Goal: Information Seeking & Learning: Learn about a topic

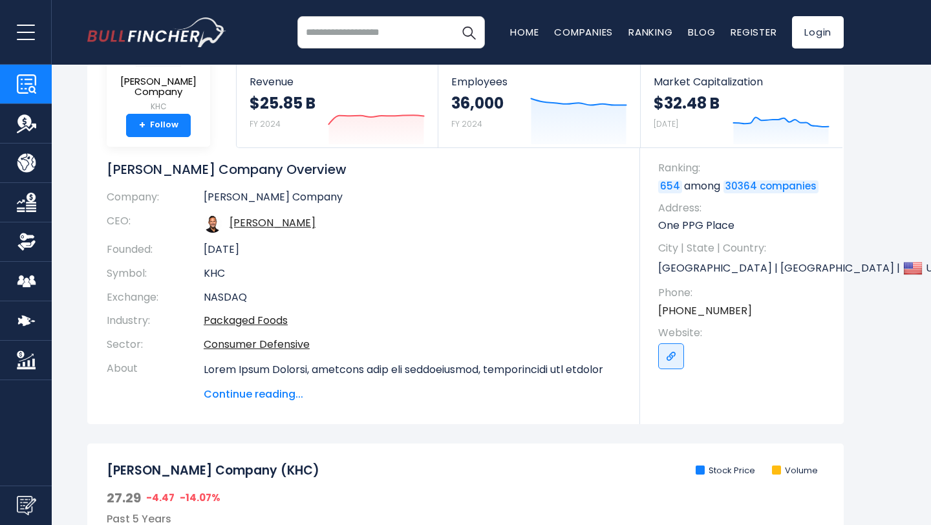
scroll to position [70, 0]
click at [248, 397] on span "Continue reading..." at bounding box center [412, 396] width 417 height 16
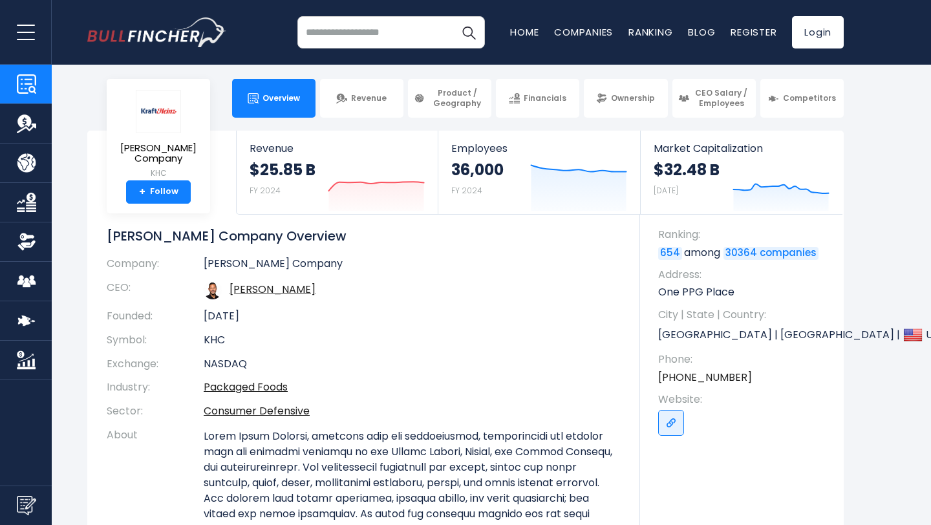
scroll to position [6, 0]
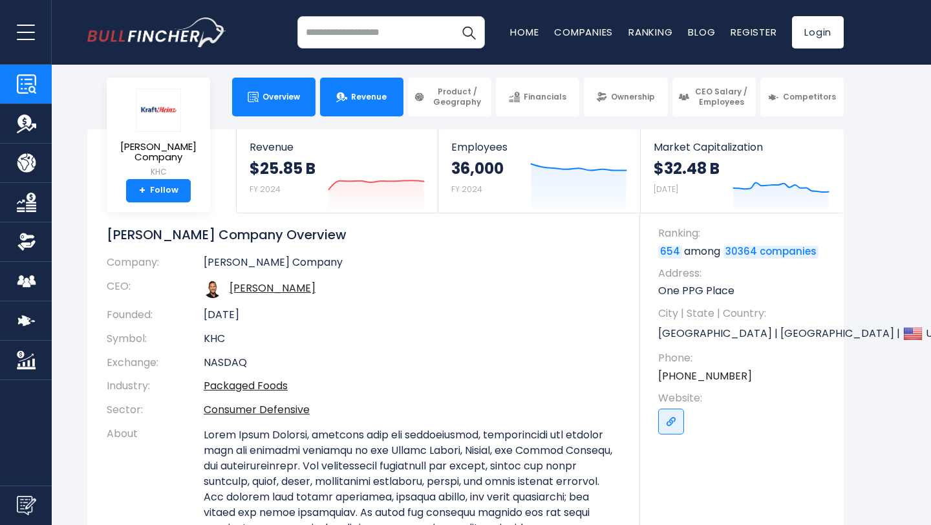
click at [363, 109] on link "Revenue" at bounding box center [361, 97] width 83 height 39
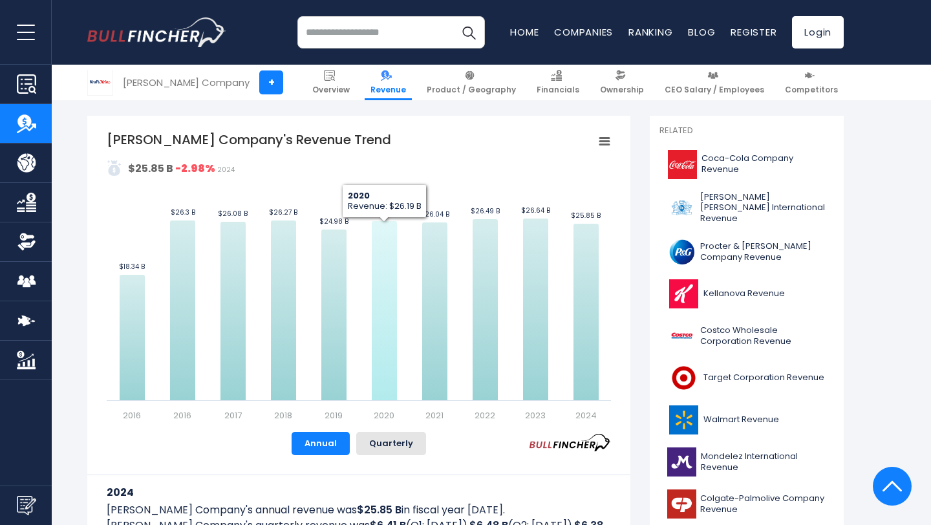
scroll to position [281, 0]
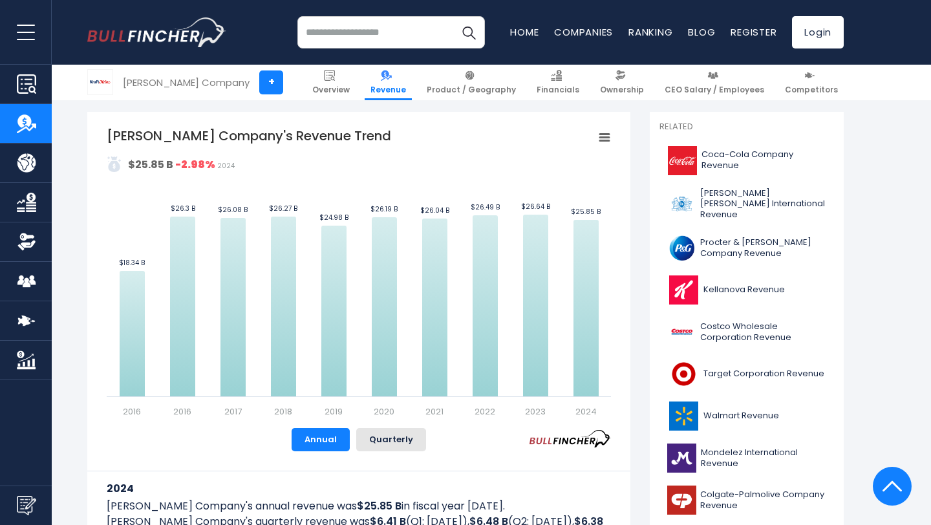
click at [608, 133] on rect "Kraft Heinz Company's Revenue Trend" at bounding box center [605, 138] width 18 height 18
click at [604, 133] on rect "Kraft Heinz Company's Revenue Trend" at bounding box center [605, 138] width 18 height 18
click at [448, 155] on rect "Kraft Heinz Company's Revenue Trend" at bounding box center [359, 272] width 504 height 291
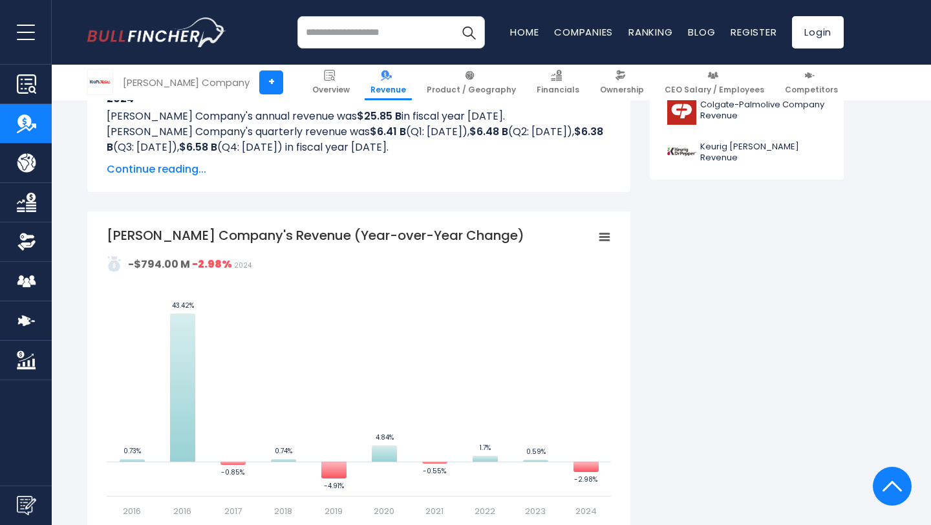
scroll to position [0, 0]
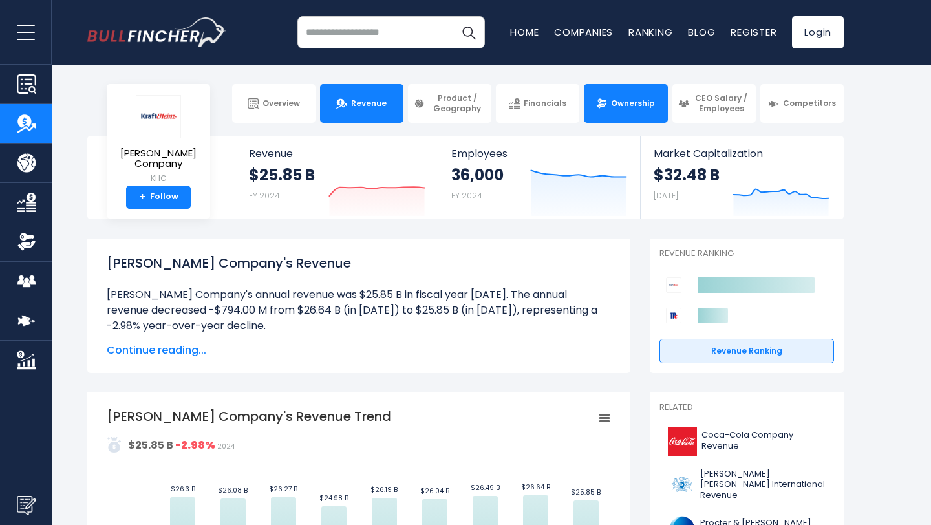
click at [601, 84] on link "Ownership" at bounding box center [625, 103] width 83 height 39
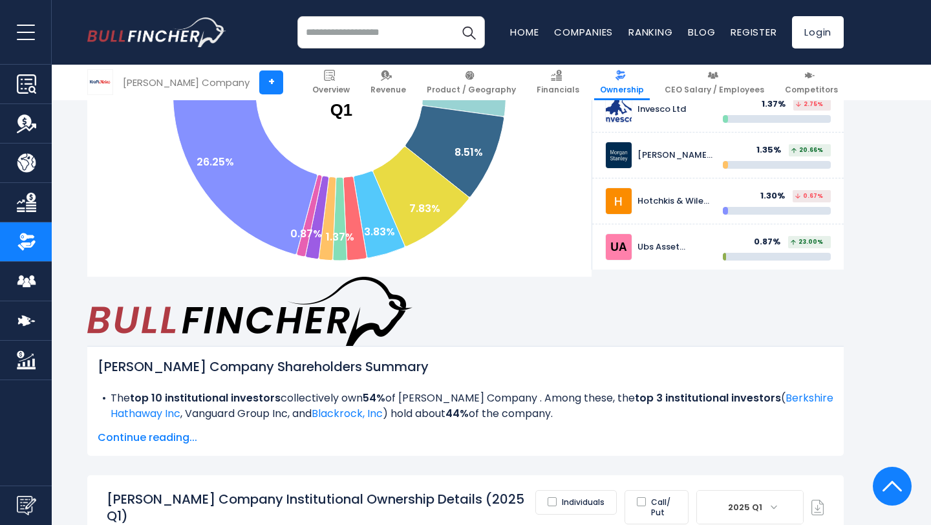
scroll to position [362, 0]
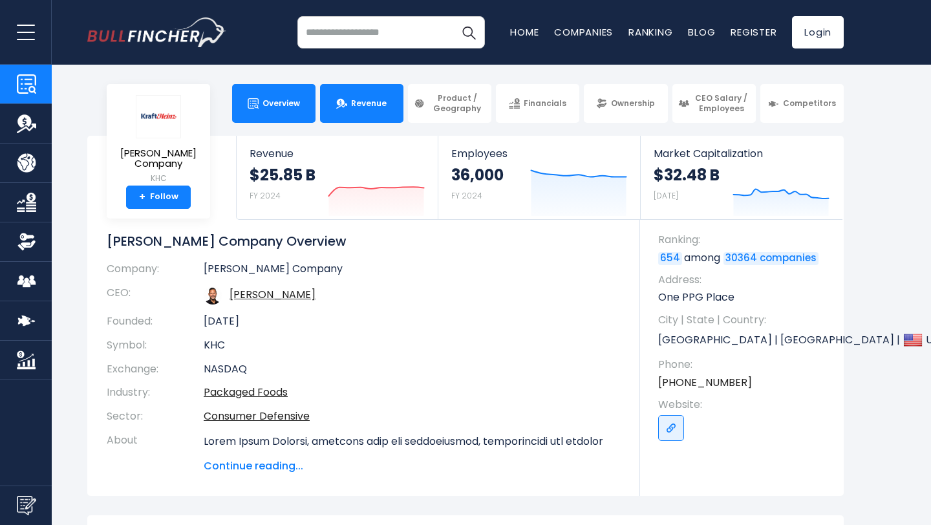
click at [376, 100] on span "Revenue" at bounding box center [369, 103] width 36 height 10
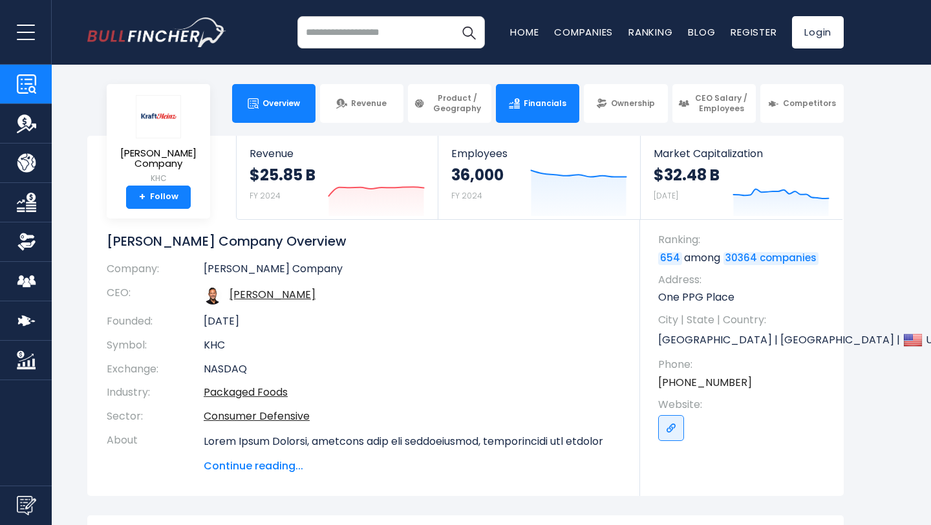
click at [545, 104] on span "Financials" at bounding box center [545, 103] width 43 height 10
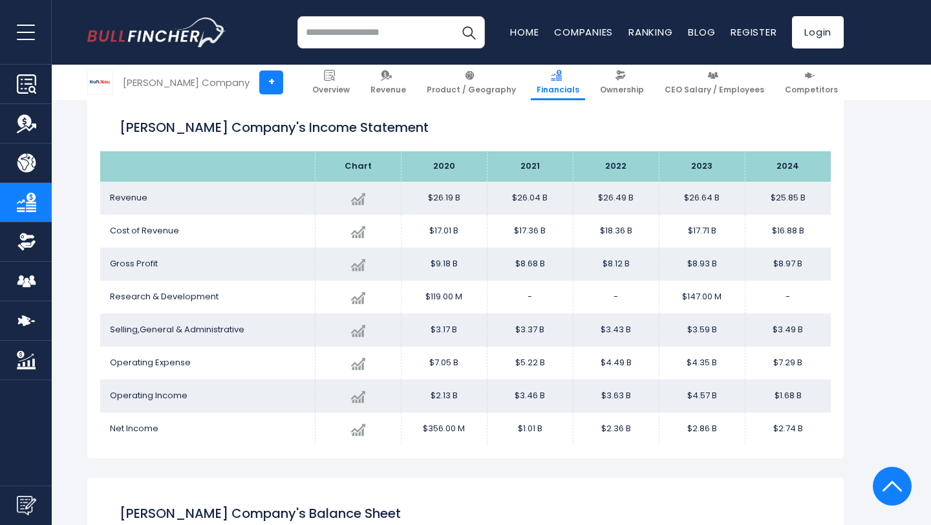
scroll to position [731, 0]
